Goal: Information Seeking & Learning: Learn about a topic

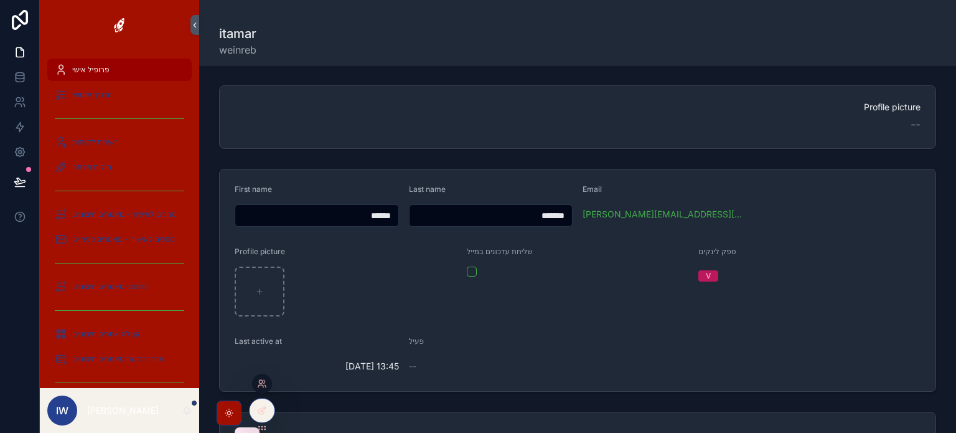
click at [260, 398] on div at bounding box center [262, 386] width 20 height 25
click at [260, 385] on icon at bounding box center [260, 386] width 5 height 2
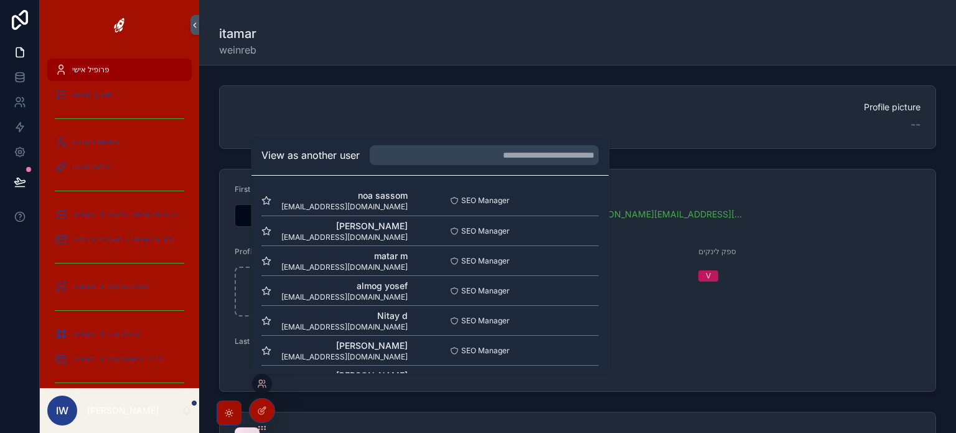
click at [595, 179] on div "noa sassom [EMAIL_ADDRESS][DOMAIN_NAME] SEO Manager Select [PERSON_NAME] [PERSO…" at bounding box center [430, 425] width 357 height 498
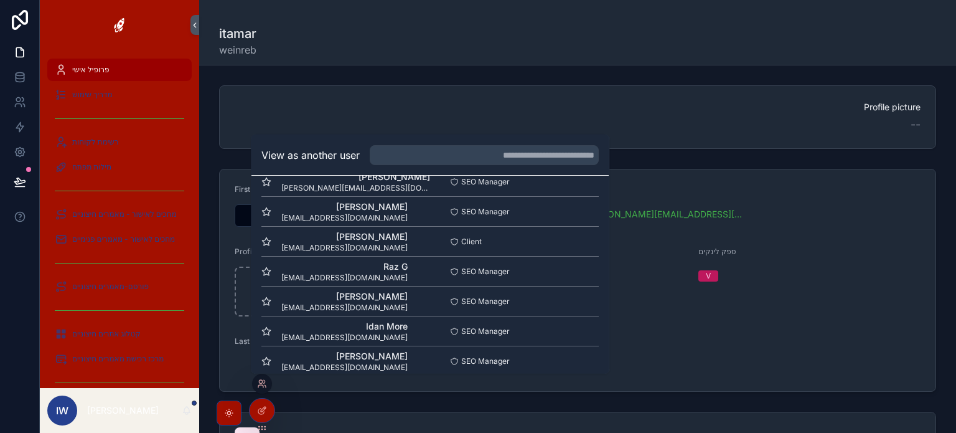
scroll to position [300, 0]
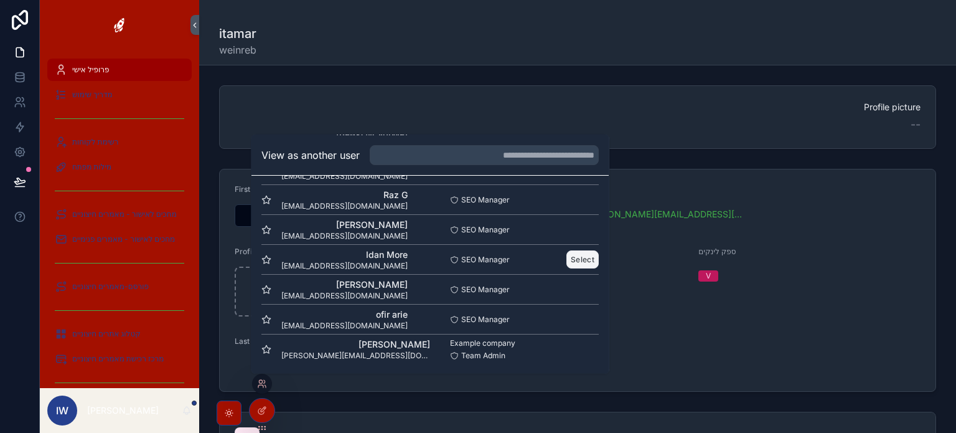
click at [571, 256] on button "Select" at bounding box center [583, 259] width 32 height 18
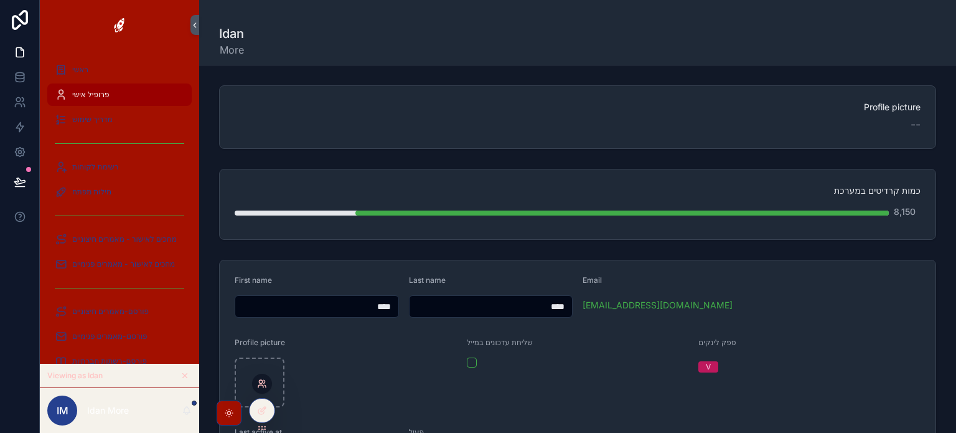
click at [259, 382] on icon at bounding box center [260, 381] width 3 height 3
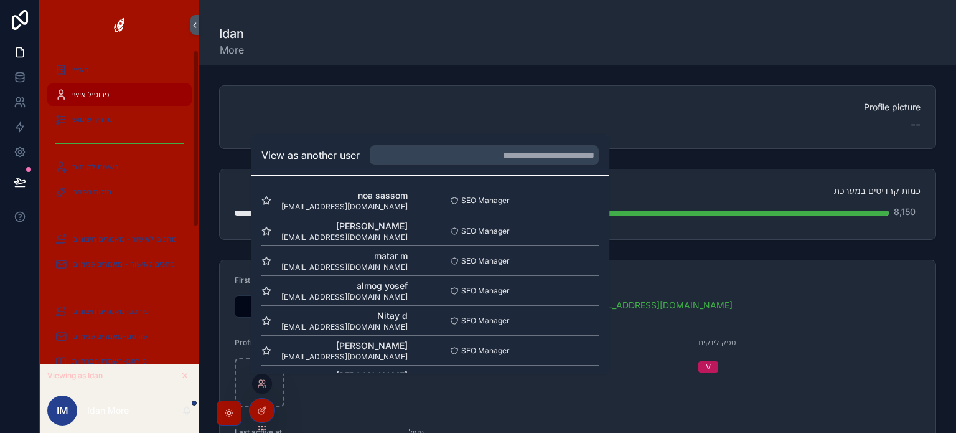
click at [344, 408] on form "First name **** Last name **** Email office@btr.org.il Profile picture שליחת עד…" at bounding box center [578, 371] width 716 height 222
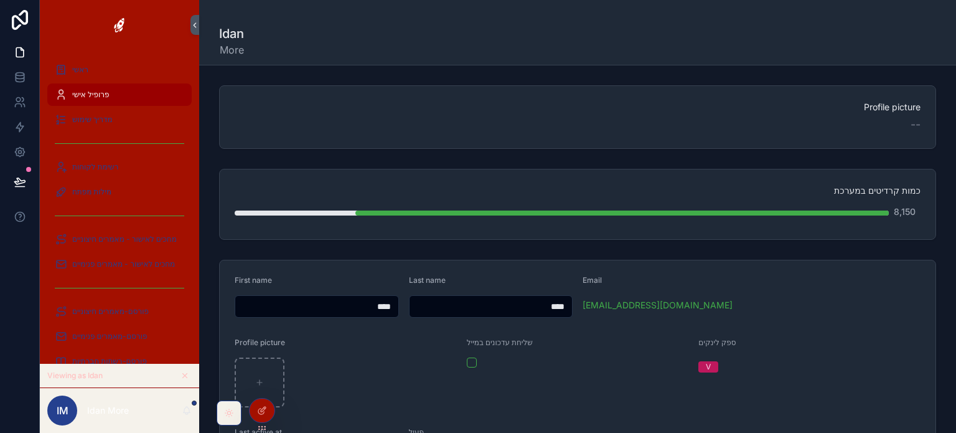
click at [235, 417] on div "scrollable content" at bounding box center [229, 412] width 25 height 25
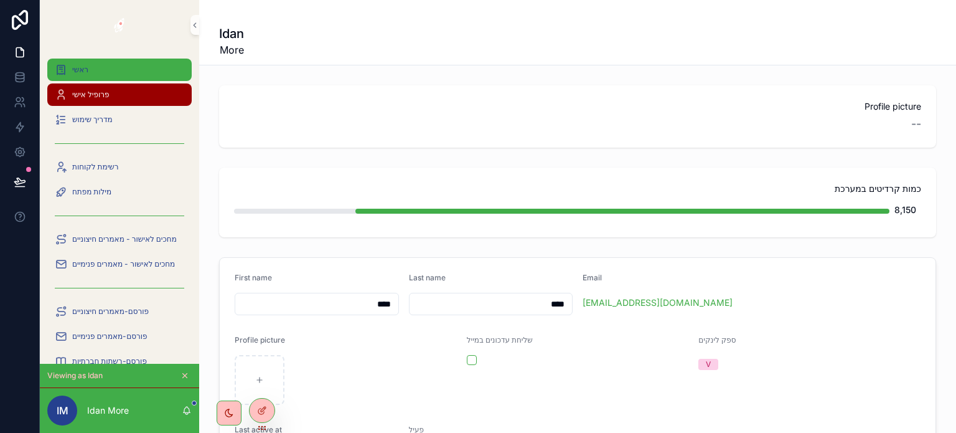
click at [90, 73] on div "ראשי" at bounding box center [120, 70] width 130 height 20
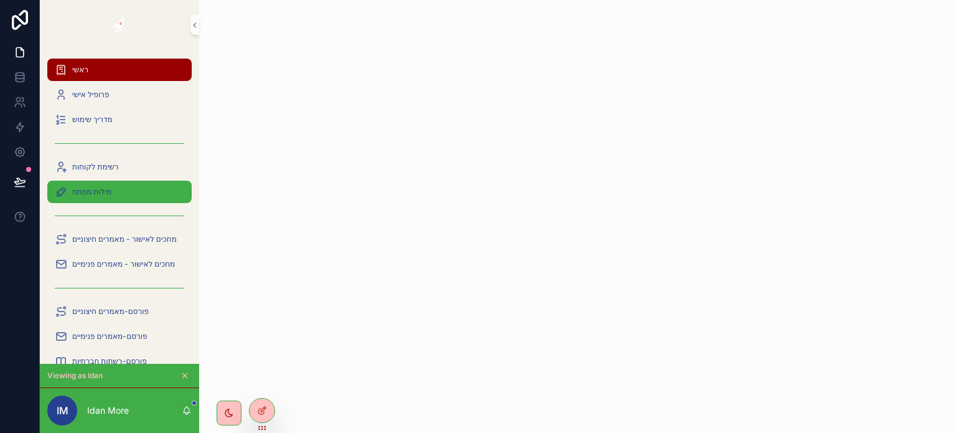
click at [105, 197] on div "מילות מפתח" at bounding box center [120, 192] width 130 height 20
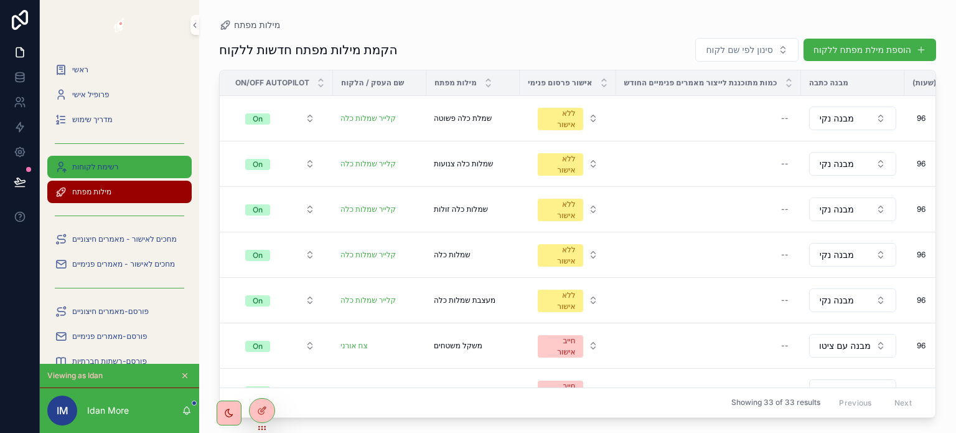
drag, startPoint x: 720, startPoint y: 62, endPoint x: 80, endPoint y: 168, distance: 648.3
click at [80, 168] on span "רשימת לקוחות" at bounding box center [95, 167] width 47 height 10
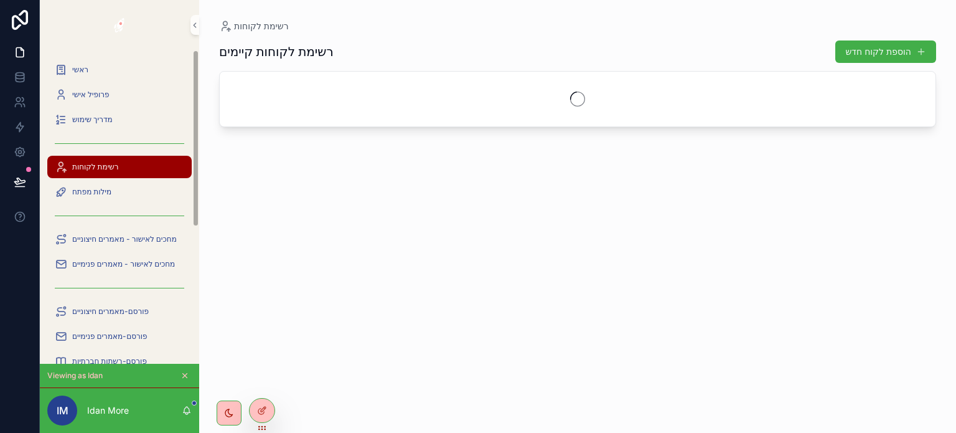
click at [80, 168] on span "רשימת לקוחות" at bounding box center [95, 167] width 47 height 10
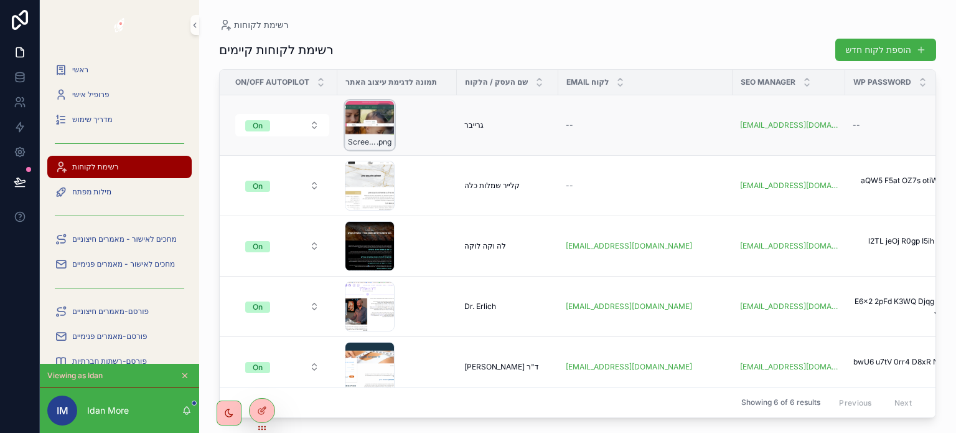
click at [372, 124] on div "ScreenHunter-1300 .png" at bounding box center [370, 125] width 50 height 50
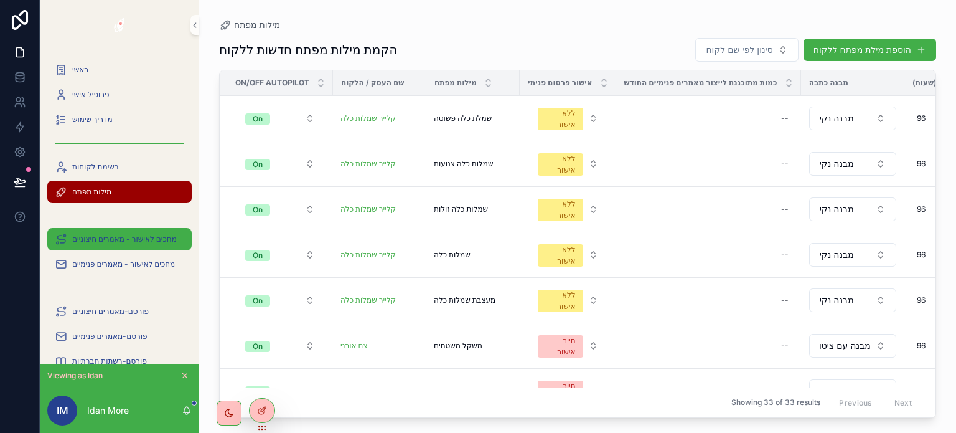
click at [118, 238] on span "מחכים לאישור - מאמרים חיצוניים" at bounding box center [124, 239] width 105 height 10
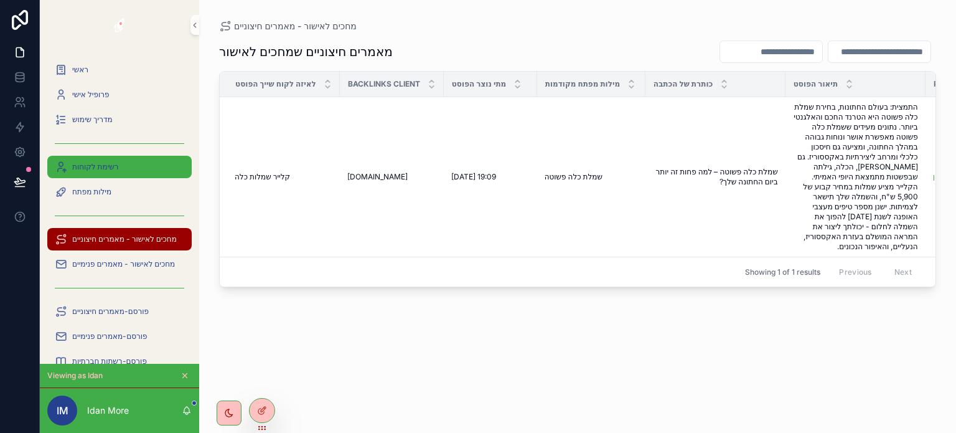
click at [105, 166] on span "רשימת לקוחות" at bounding box center [95, 167] width 47 height 10
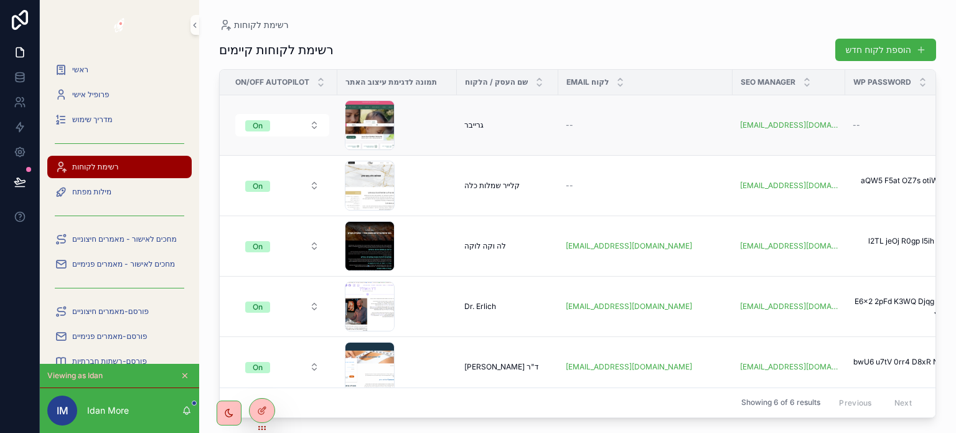
click at [442, 121] on div "ScreenHunter-1300 .png" at bounding box center [397, 125] width 105 height 50
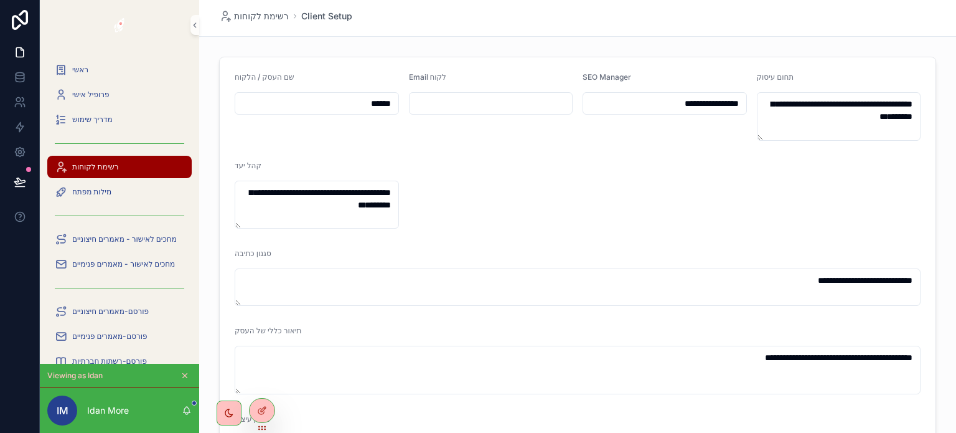
drag, startPoint x: 211, startPoint y: 17, endPoint x: 468, endPoint y: 189, distance: 309.1
click at [119, 165] on span "רשימת לקוחות" at bounding box center [95, 167] width 47 height 10
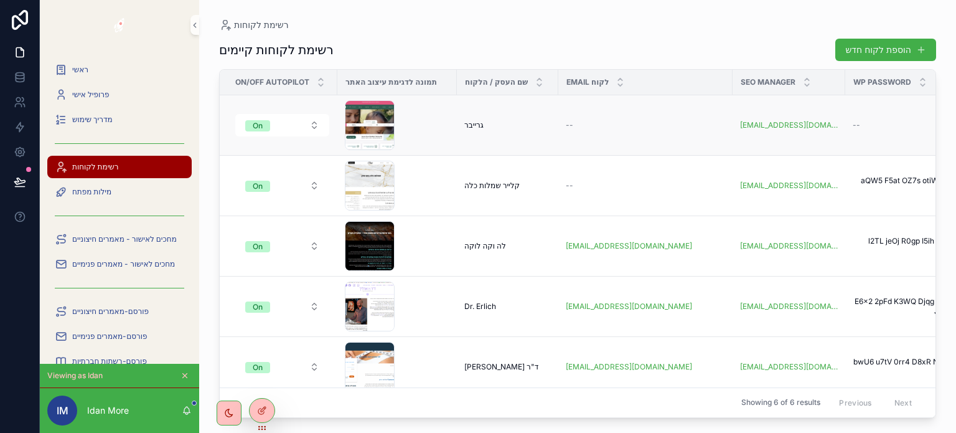
click at [492, 126] on div "גרייבר גרייבר" at bounding box center [508, 125] width 87 height 10
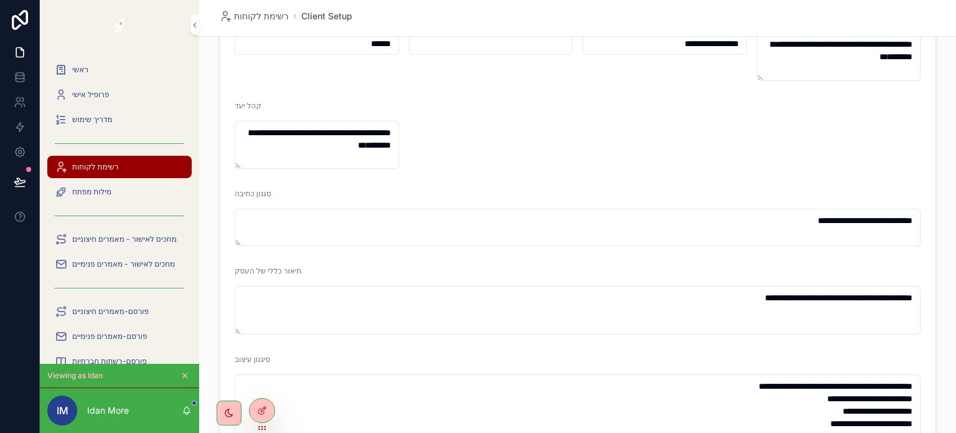
scroll to position [62, 0]
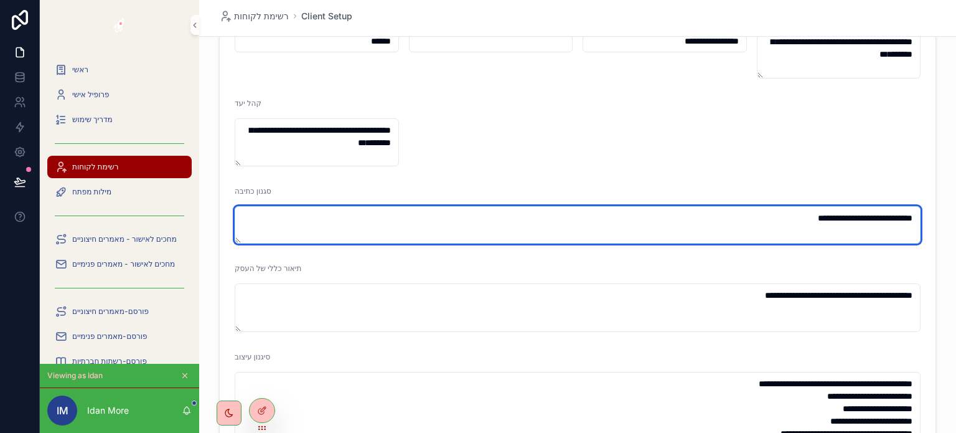
drag, startPoint x: 516, startPoint y: 222, endPoint x: 918, endPoint y: 205, distance: 402.6
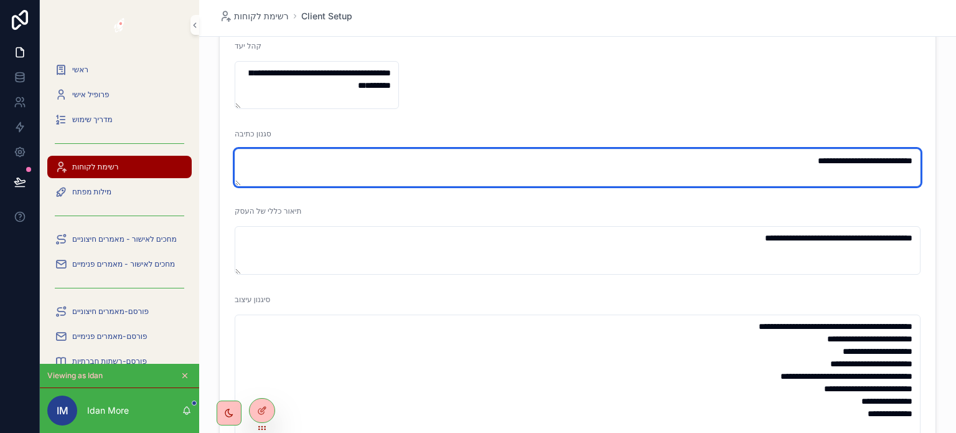
scroll to position [125, 0]
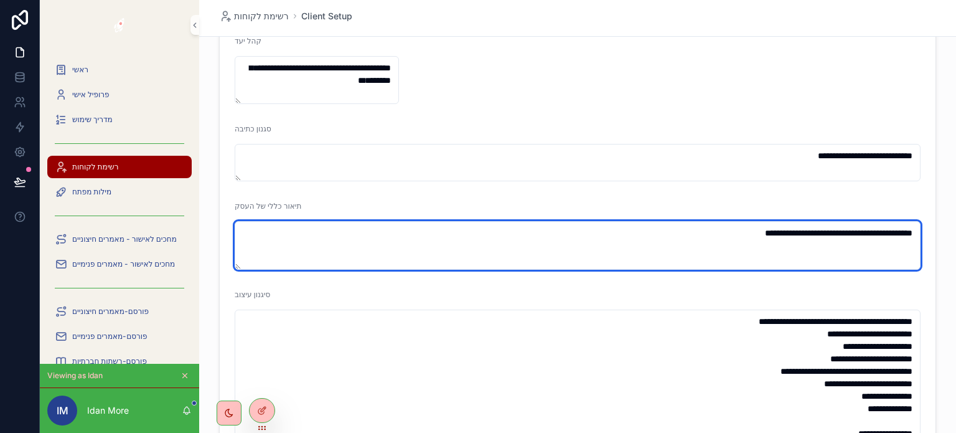
drag, startPoint x: 572, startPoint y: 234, endPoint x: 838, endPoint y: 212, distance: 266.2
click at [838, 212] on div "**********" at bounding box center [578, 235] width 686 height 68
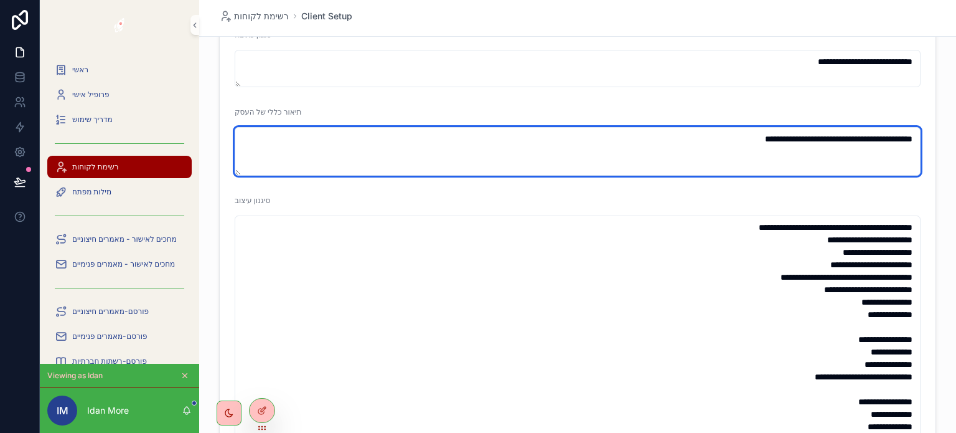
scroll to position [249, 0]
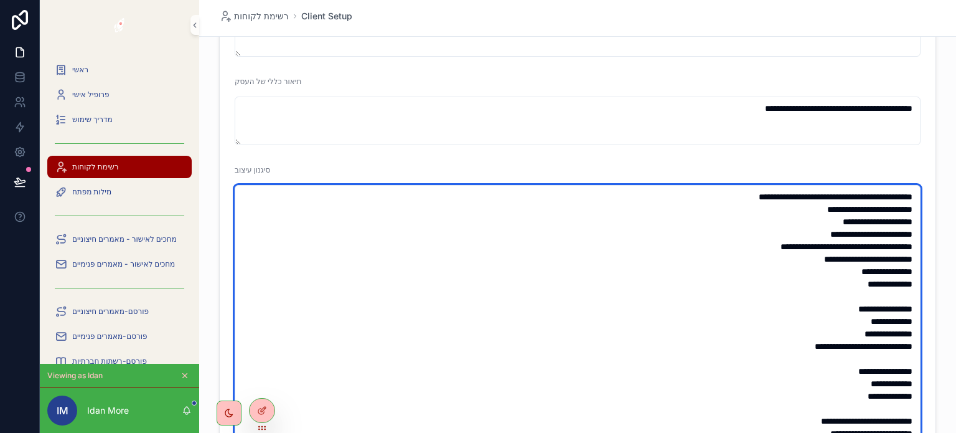
click at [692, 217] on textarea "**********" at bounding box center [578, 377] width 686 height 385
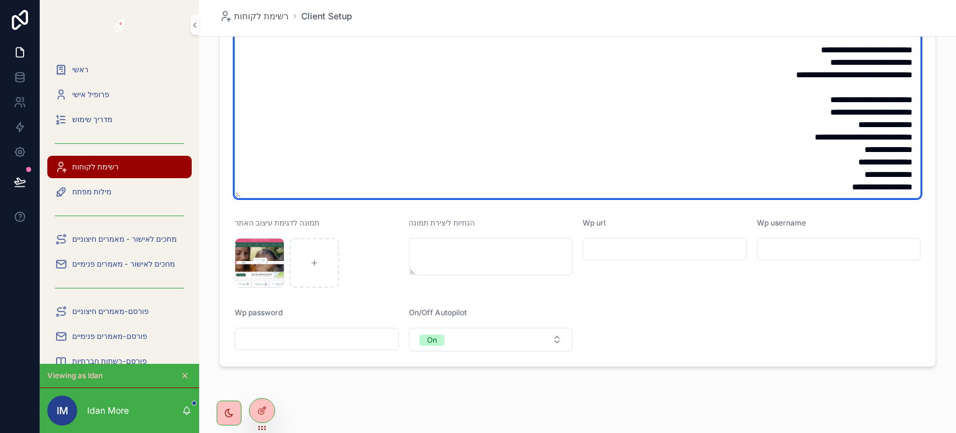
scroll to position [623, 0]
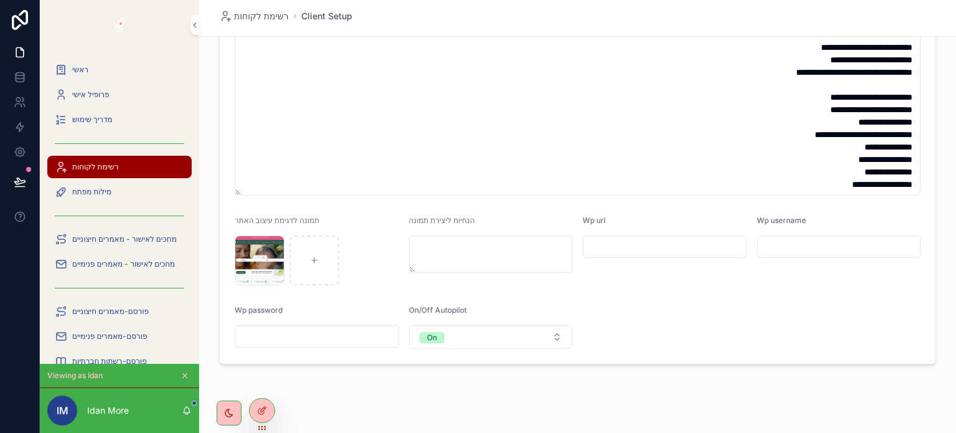
click at [623, 244] on input "scrollable content" at bounding box center [664, 246] width 163 height 17
click at [650, 243] on input "scrollable content" at bounding box center [664, 246] width 163 height 17
click at [713, 254] on input "scrollable content" at bounding box center [664, 246] width 163 height 17
click at [780, 248] on input "scrollable content" at bounding box center [839, 246] width 163 height 17
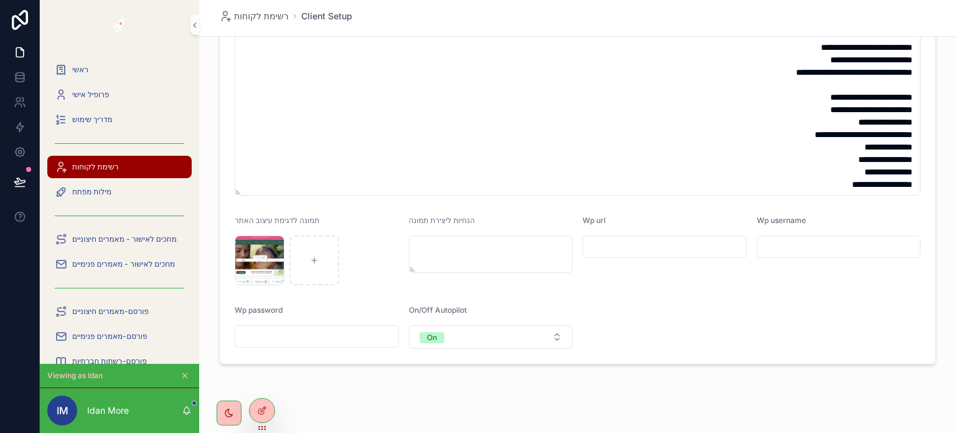
click at [689, 243] on input "scrollable content" at bounding box center [664, 246] width 163 height 17
click at [766, 242] on input "scrollable content" at bounding box center [839, 246] width 163 height 17
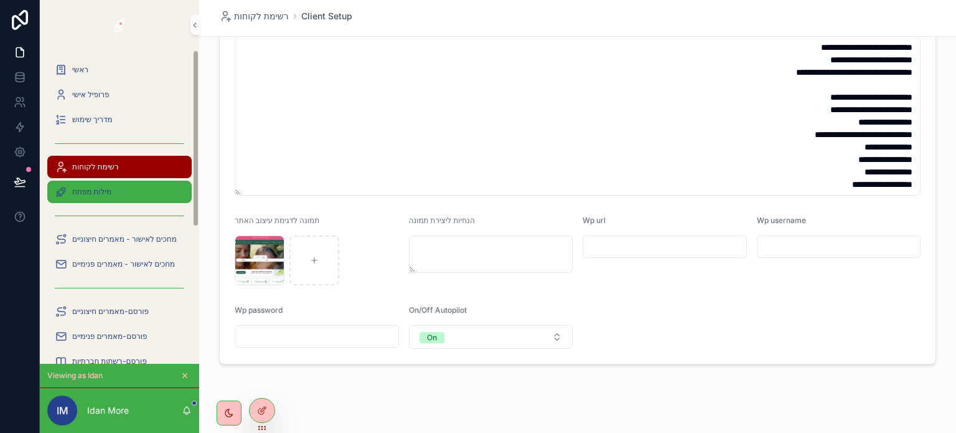
click at [122, 191] on div "מילות מפתח" at bounding box center [120, 192] width 130 height 20
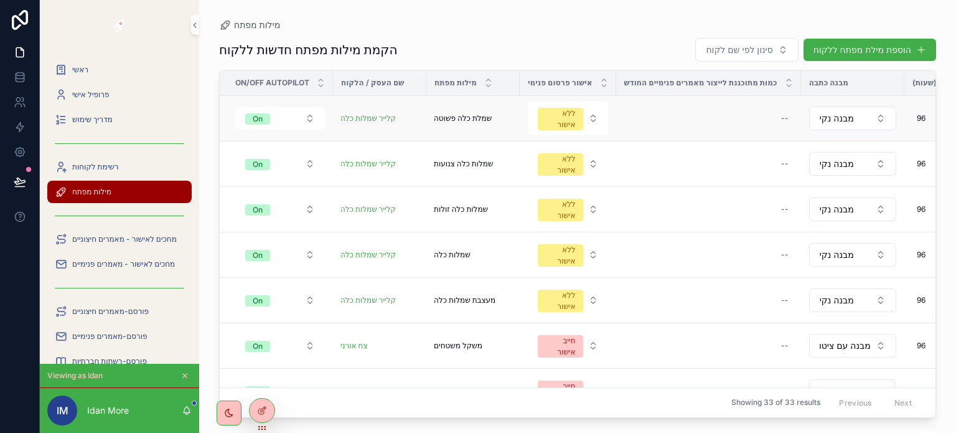
click at [453, 116] on span "שמלת כלה פשוטה" at bounding box center [463, 118] width 58 height 10
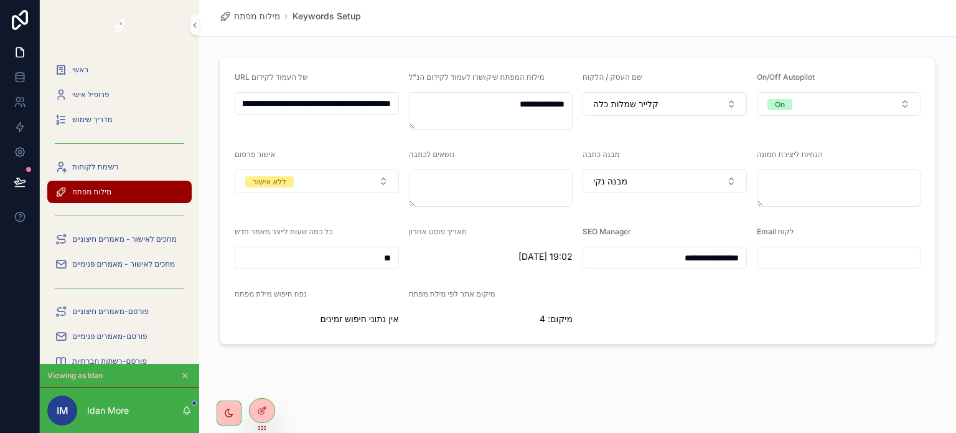
scroll to position [0, -458]
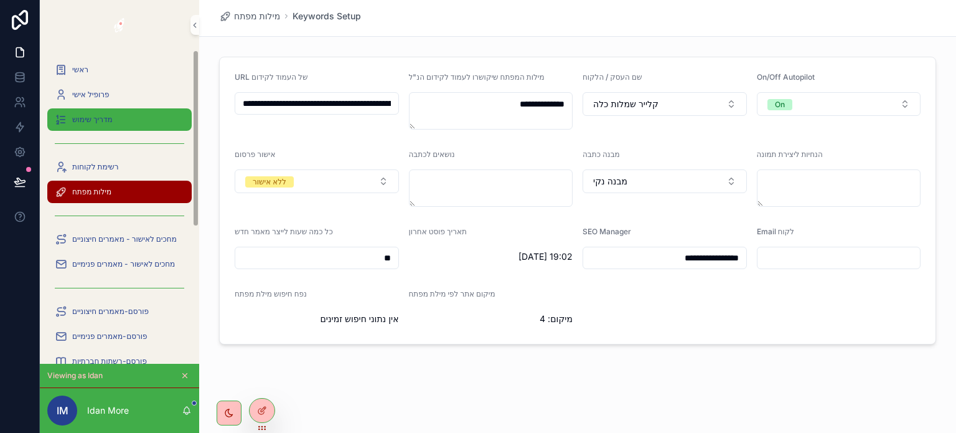
drag, startPoint x: 338, startPoint y: 101, endPoint x: 120, endPoint y: 110, distance: 218.7
click at [120, 110] on div "**********" at bounding box center [498, 216] width 917 height 433
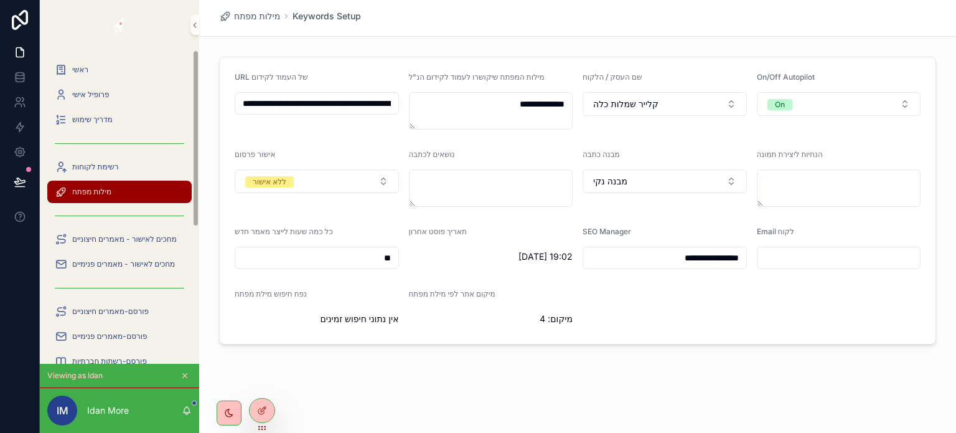
click at [368, 106] on input "**********" at bounding box center [316, 103] width 163 height 17
click at [321, 106] on input "**********" at bounding box center [316, 103] width 163 height 17
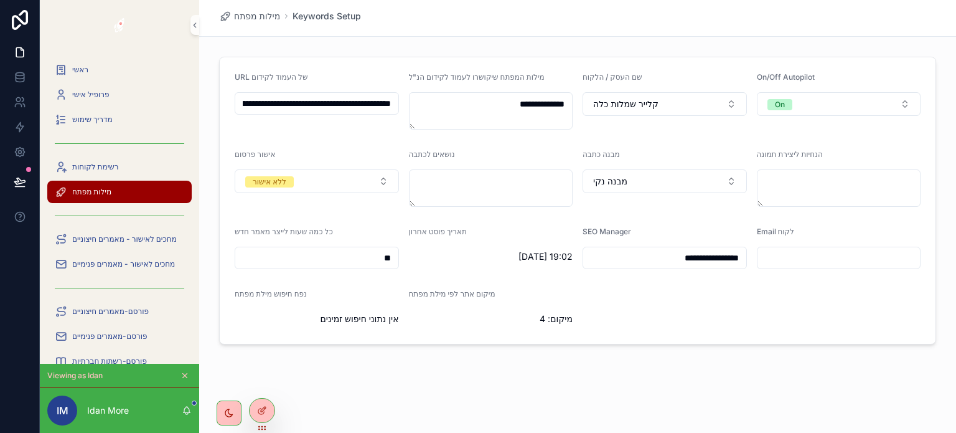
drag, startPoint x: 321, startPoint y: 106, endPoint x: 407, endPoint y: 104, distance: 86.6
click at [407, 104] on form "**********" at bounding box center [578, 200] width 716 height 286
click at [333, 186] on button "ללא אישור" at bounding box center [317, 181] width 164 height 24
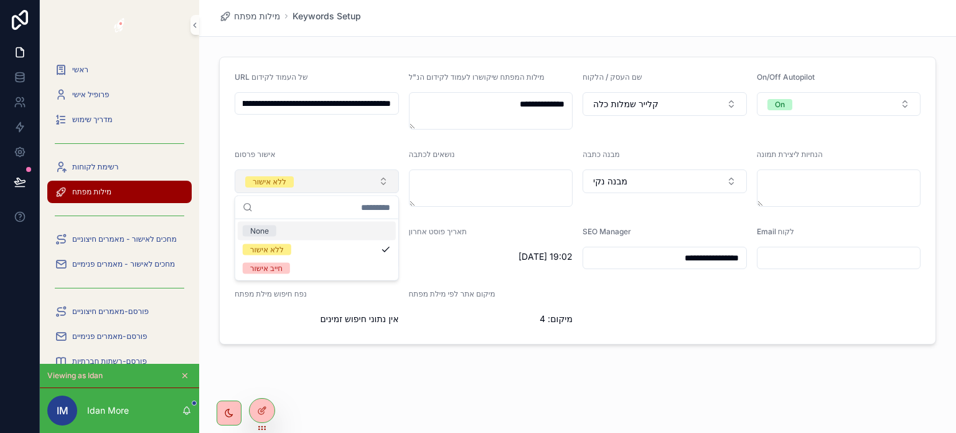
click at [336, 182] on button "ללא אישור" at bounding box center [317, 181] width 164 height 24
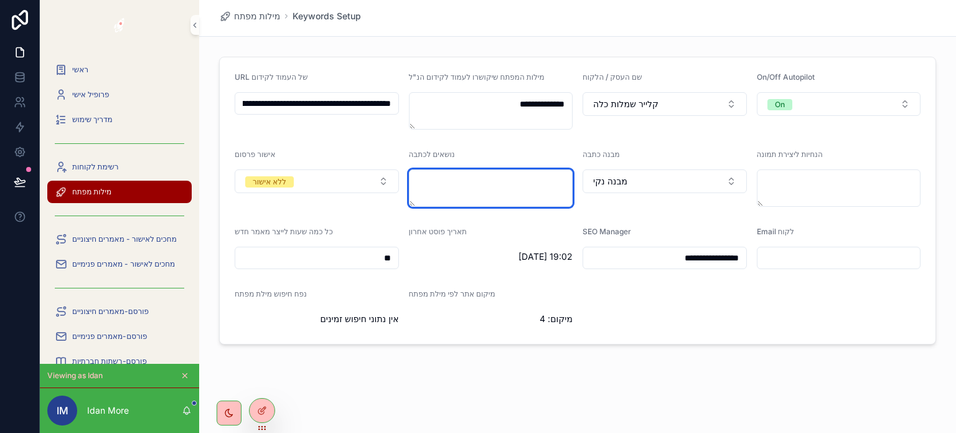
click at [455, 181] on textarea "scrollable content" at bounding box center [491, 187] width 164 height 37
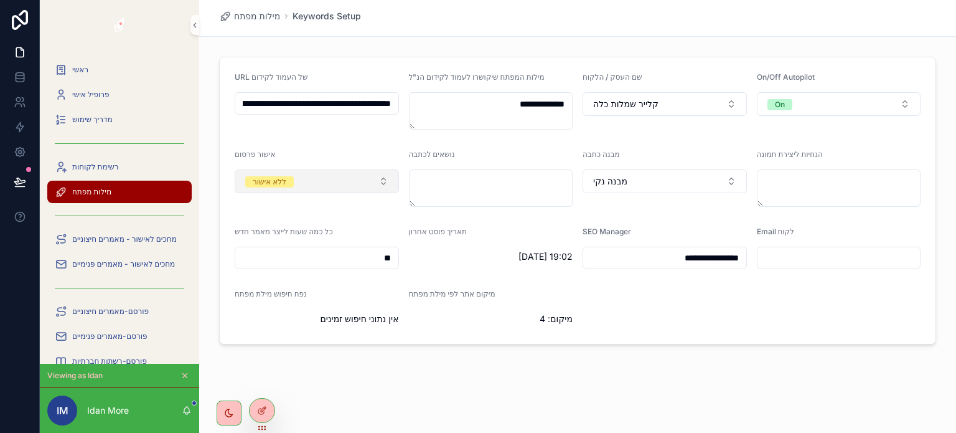
click at [362, 183] on button "ללא אישור" at bounding box center [317, 181] width 164 height 24
click at [658, 171] on button "מבנה נקי" at bounding box center [665, 181] width 164 height 24
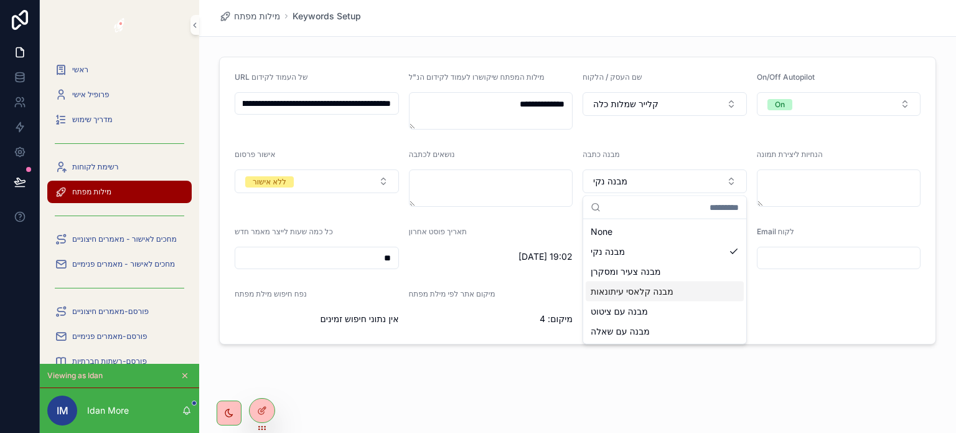
click at [891, 347] on div "**********" at bounding box center [577, 201] width 757 height 298
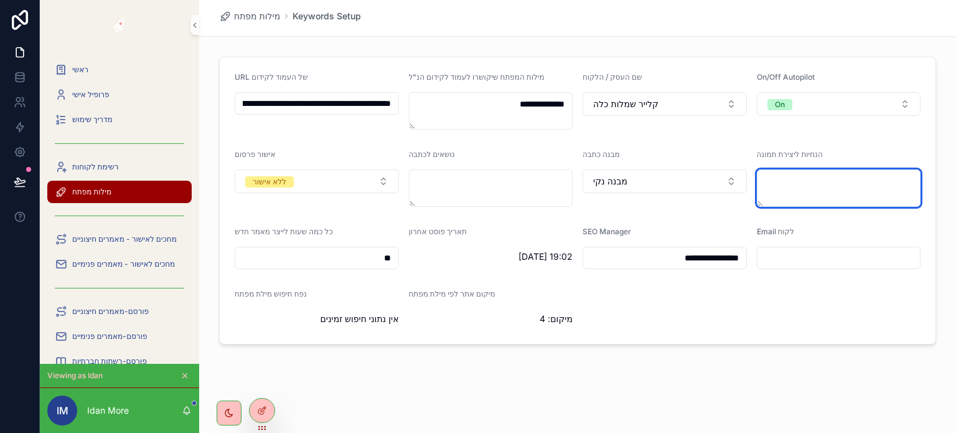
click at [811, 201] on textarea "scrollable content" at bounding box center [839, 187] width 164 height 37
drag, startPoint x: 338, startPoint y: 262, endPoint x: 407, endPoint y: 264, distance: 69.2
click at [407, 264] on form "**********" at bounding box center [578, 200] width 716 height 286
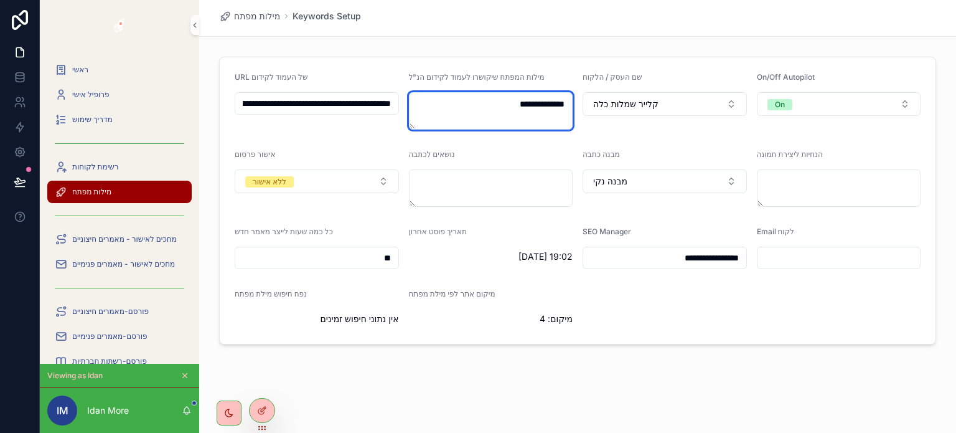
drag, startPoint x: 489, startPoint y: 114, endPoint x: 573, endPoint y: 109, distance: 83.6
click at [573, 109] on form "**********" at bounding box center [578, 200] width 716 height 286
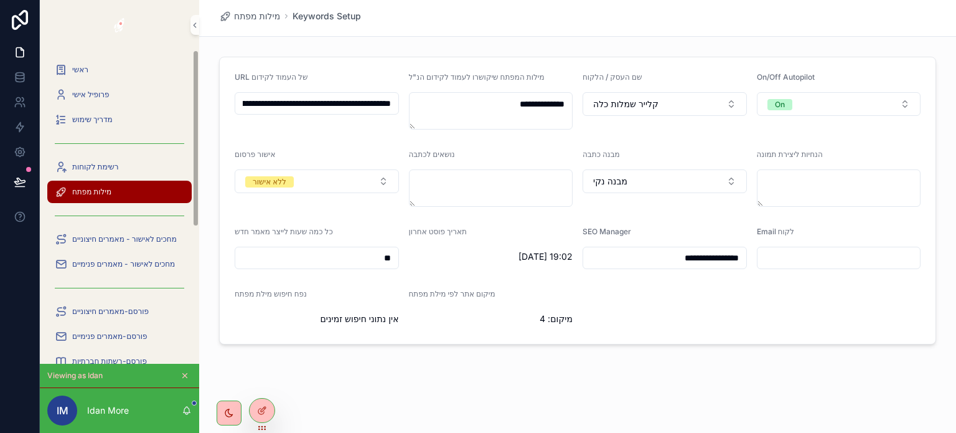
click at [102, 187] on span "מילות מפתח" at bounding box center [91, 192] width 39 height 10
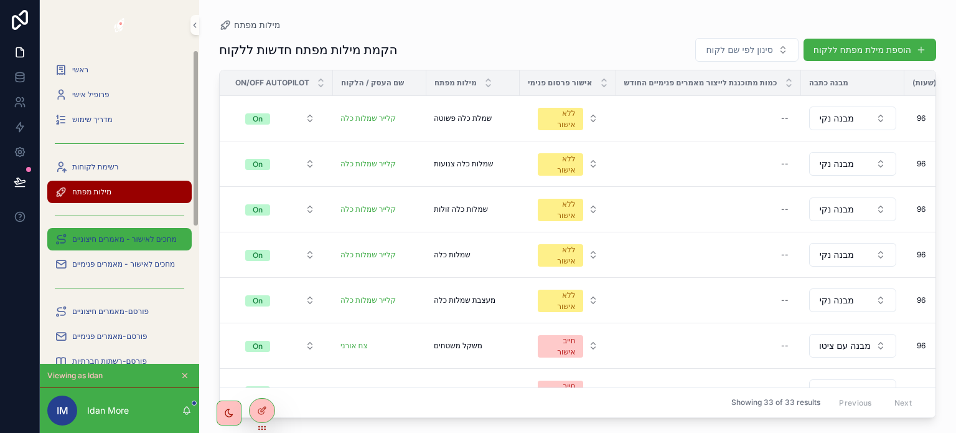
click at [123, 236] on span "מחכים לאישור - מאמרים חיצוניים" at bounding box center [124, 239] width 105 height 10
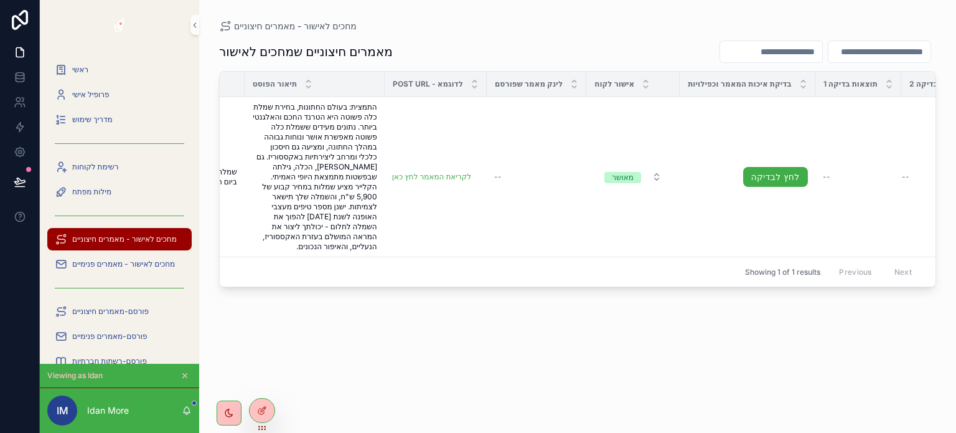
scroll to position [0, 545]
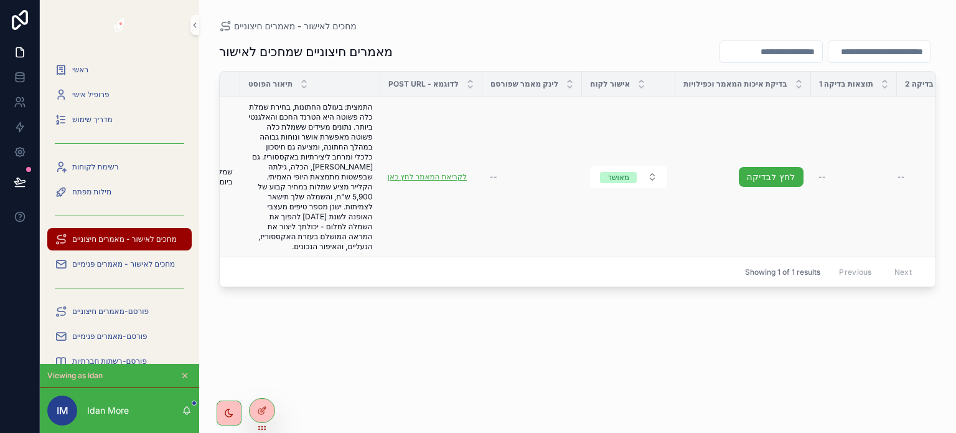
click at [418, 174] on link "לקריאת המאמר לחץ כאן" at bounding box center [427, 176] width 79 height 9
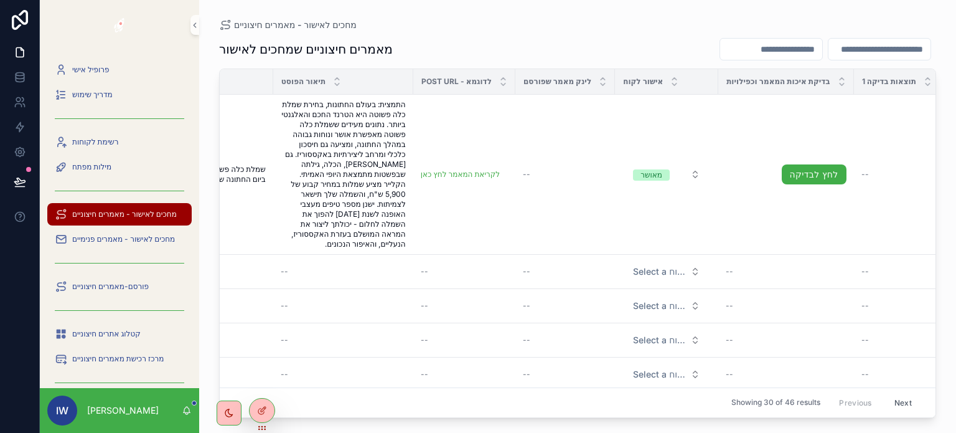
scroll to position [0, 511]
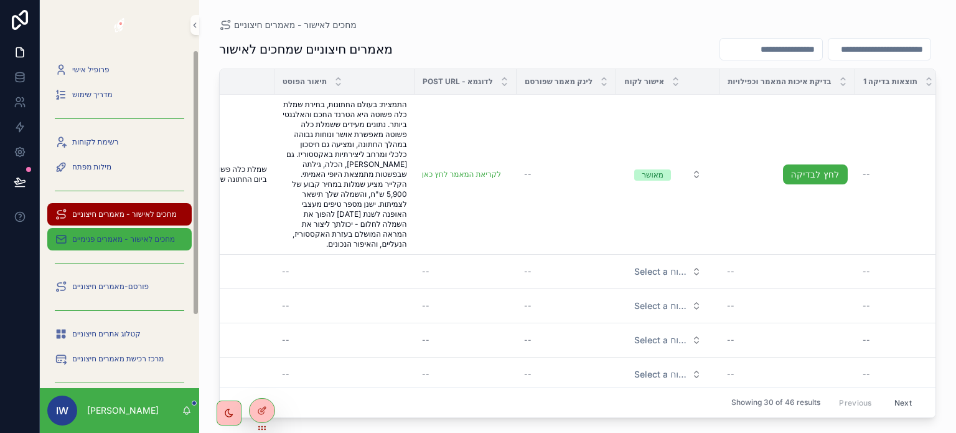
click at [128, 241] on span "מחכים לאישור - מאמרים פנימיים" at bounding box center [123, 239] width 103 height 10
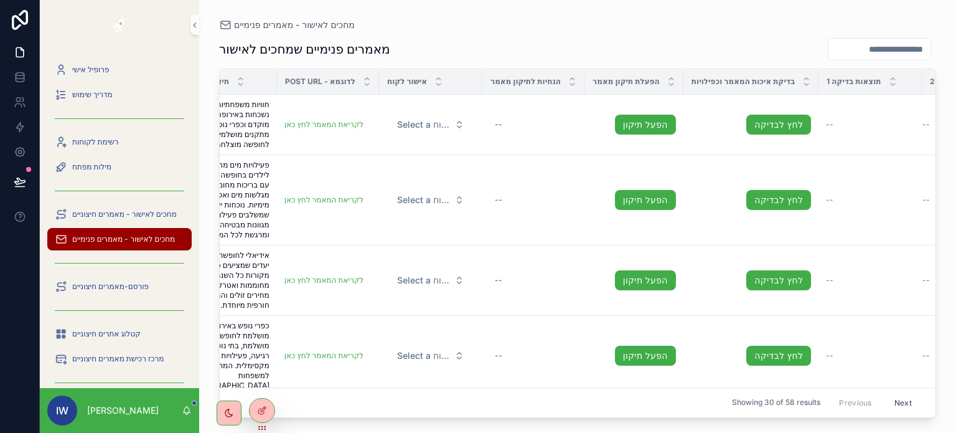
scroll to position [0, 346]
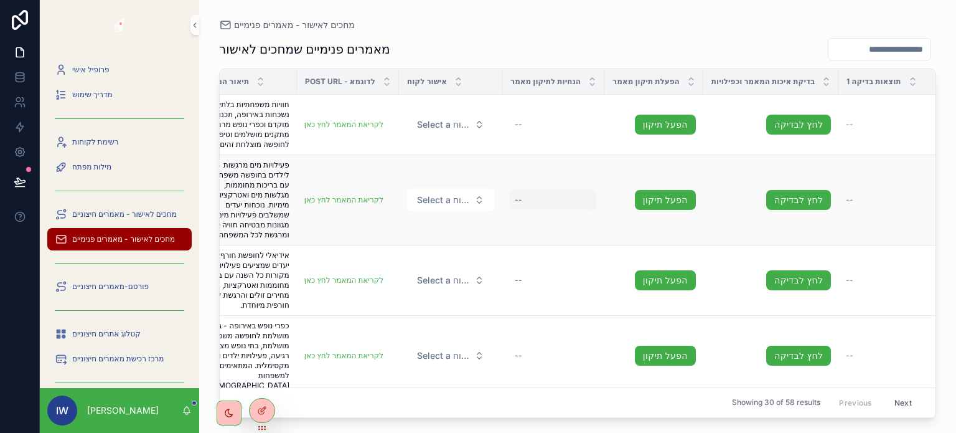
click at [529, 209] on div "--" at bounding box center [553, 200] width 87 height 20
type textarea "**********"
click at [378, 270] on td "לקריאת המאמר לחץ כאן לקריאת המאמר לחץ כאן" at bounding box center [348, 280] width 102 height 70
click at [673, 210] on link "הפעל תיקון" at bounding box center [665, 200] width 61 height 20
click at [788, 210] on link "לחץ לבדיקה" at bounding box center [799, 200] width 65 height 20
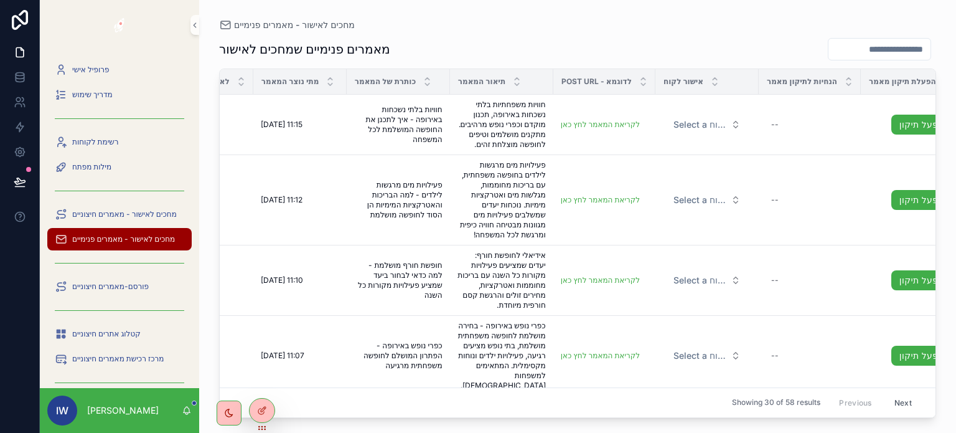
scroll to position [0, 0]
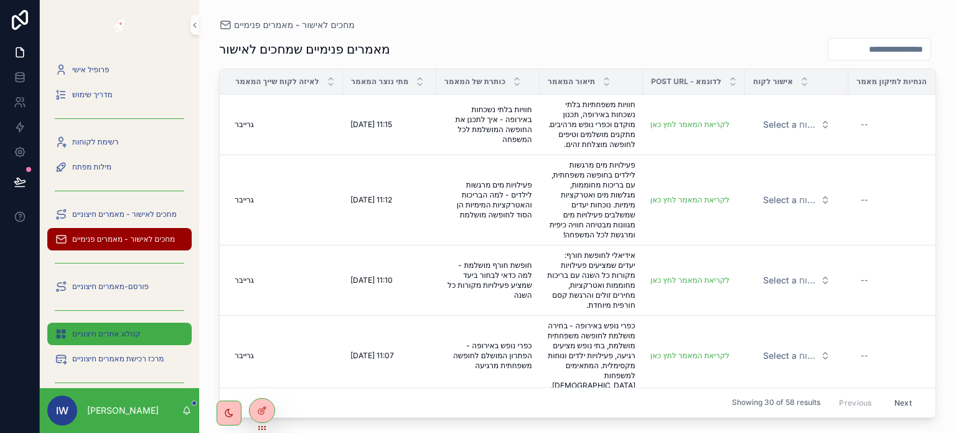
click at [129, 336] on span "קטלוג אתרים חיצוניים" at bounding box center [106, 334] width 68 height 10
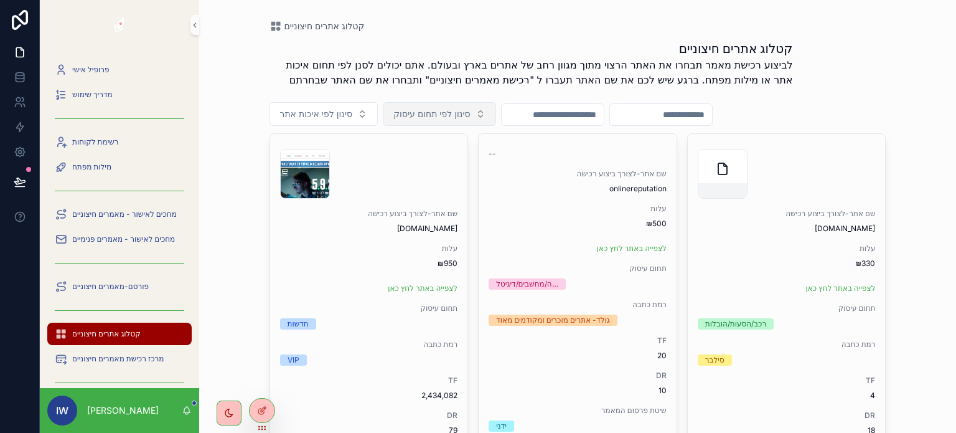
click at [451, 109] on span "סינון לפי תחום עיסוק" at bounding box center [432, 114] width 77 height 12
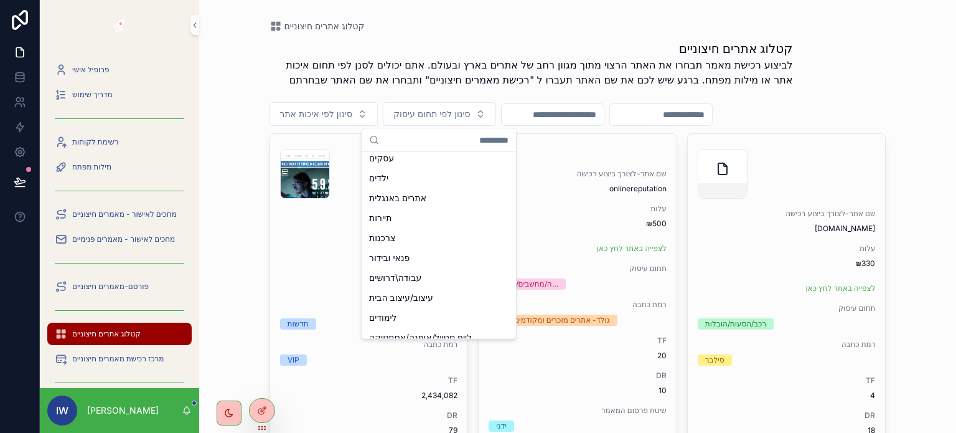
scroll to position [755, 0]
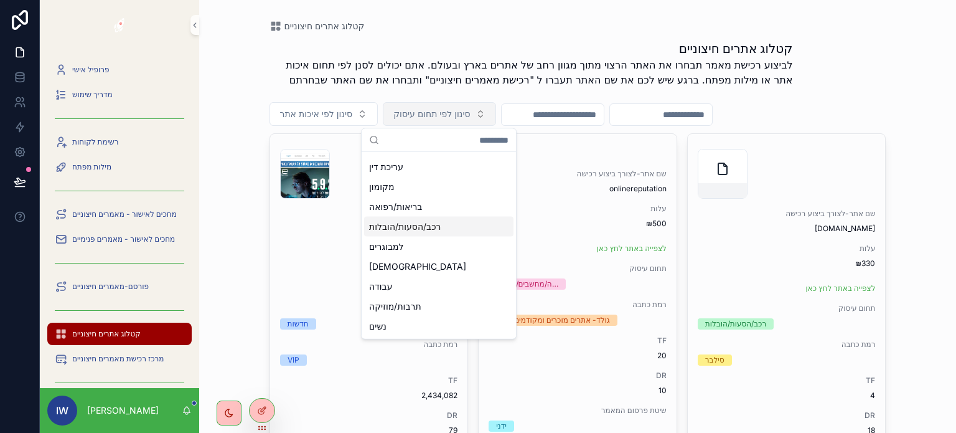
drag, startPoint x: 570, startPoint y: 117, endPoint x: 456, endPoint y: 118, distance: 114.0
click at [570, 117] on input "scrollable content" at bounding box center [553, 114] width 102 height 17
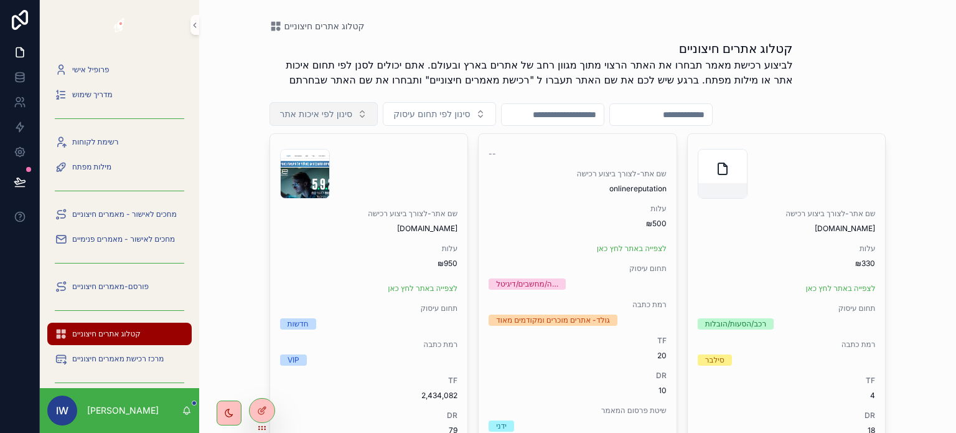
click at [347, 114] on span "סינון לפי איכות אתר" at bounding box center [316, 114] width 73 height 12
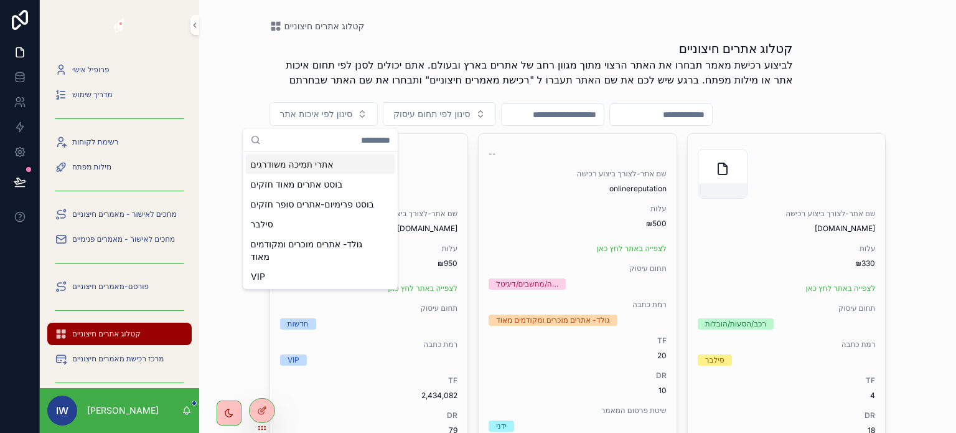
click at [841, 77] on div "קטלוג אתרים חיצוניים לביצוע רכישת מאמר תבחרו את האתר הרצוי מתוך מגוון רחב של את…" at bounding box center [578, 67] width 617 height 55
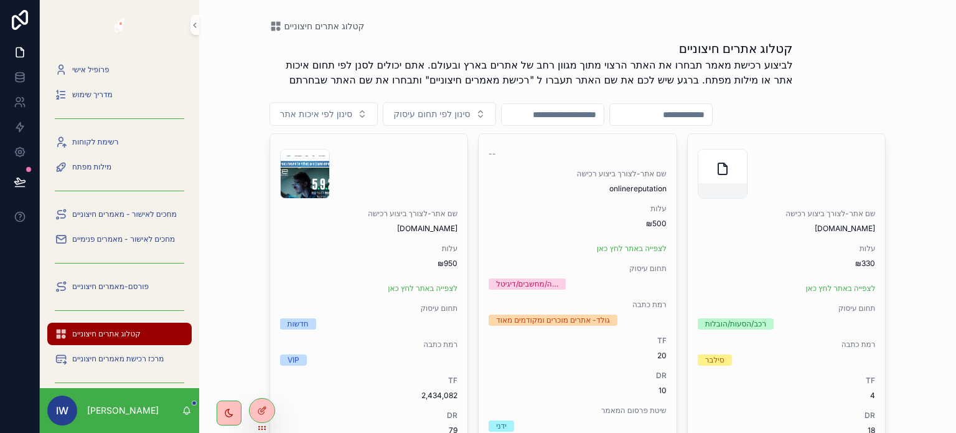
drag, startPoint x: 841, startPoint y: 77, endPoint x: 588, endPoint y: 62, distance: 252.6
click at [588, 62] on p "לביצוע רכישת מאמר תבחרו את האתר הרצוי מתוך מגוון רחב של אתרים בארץ ובעולם. אתם …" at bounding box center [532, 72] width 524 height 30
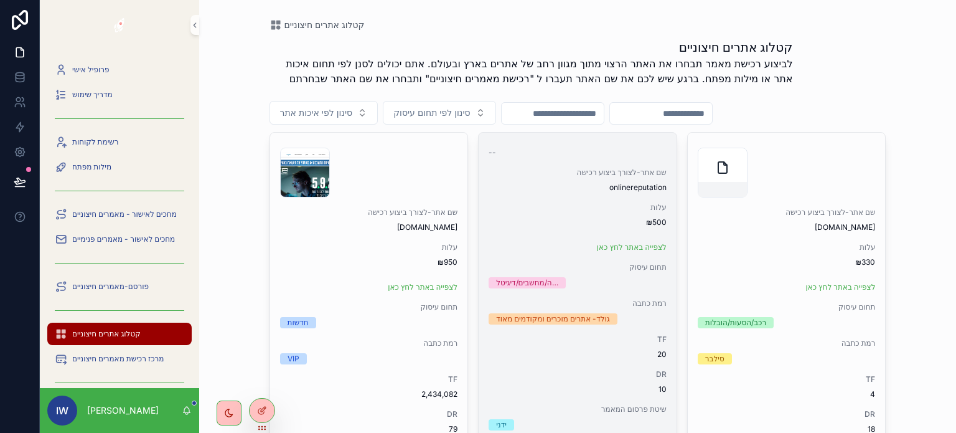
scroll to position [0, 0]
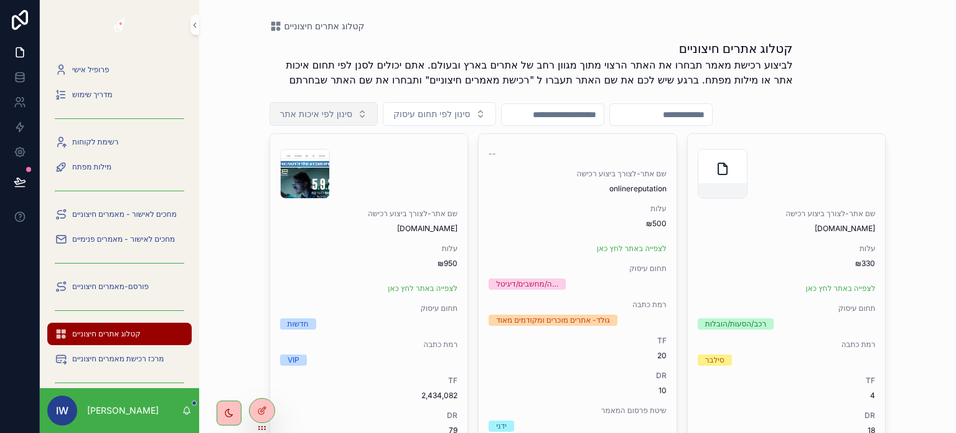
click at [331, 110] on span "סינון לפי איכות אתר" at bounding box center [316, 114] width 73 height 12
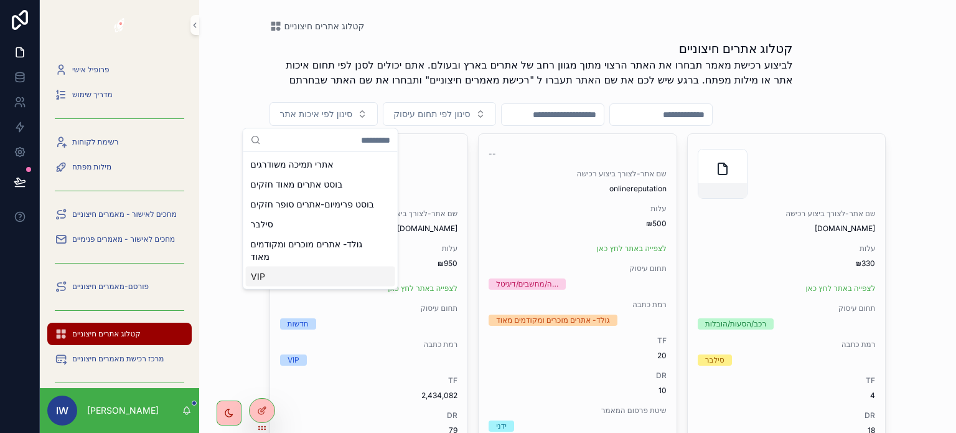
click at [319, 286] on div "VIP" at bounding box center [320, 277] width 149 height 20
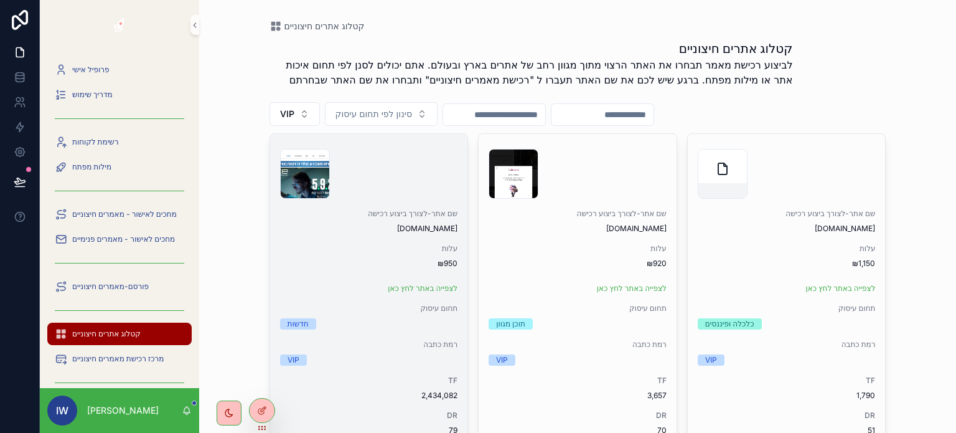
click at [440, 261] on span "₪950" at bounding box center [369, 263] width 178 height 10
click at [440, 262] on span "₪950" at bounding box center [369, 263] width 178 height 10
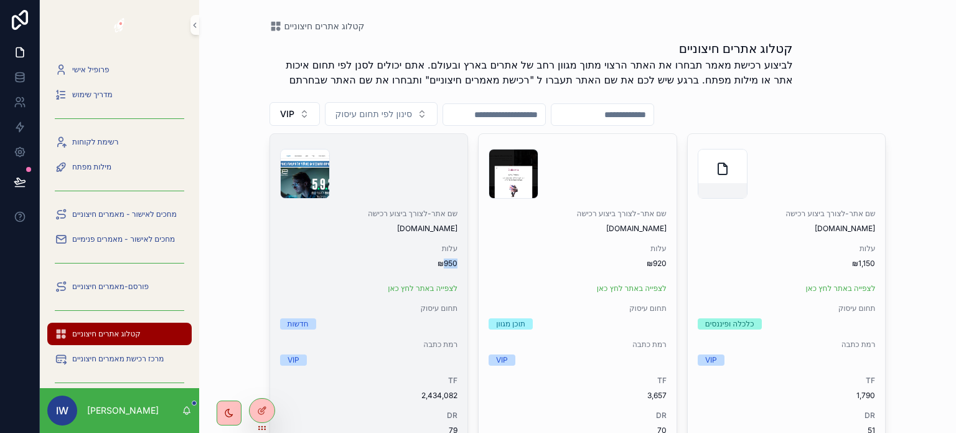
click at [440, 262] on span "₪950" at bounding box center [369, 263] width 178 height 10
